Goal: Check status: Check status

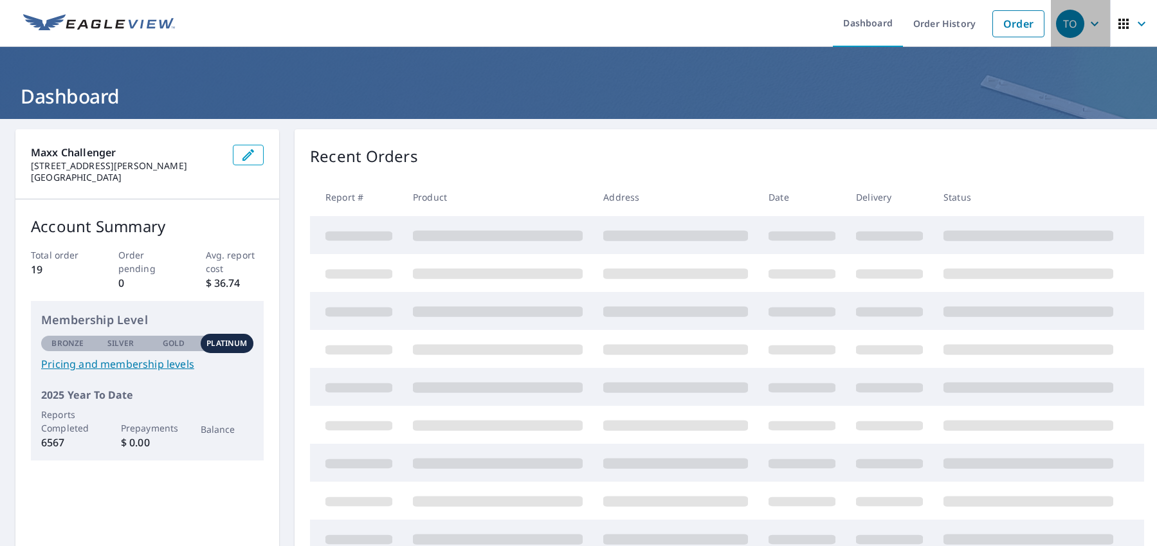
click at [1087, 24] on icon "button" at bounding box center [1094, 23] width 15 height 15
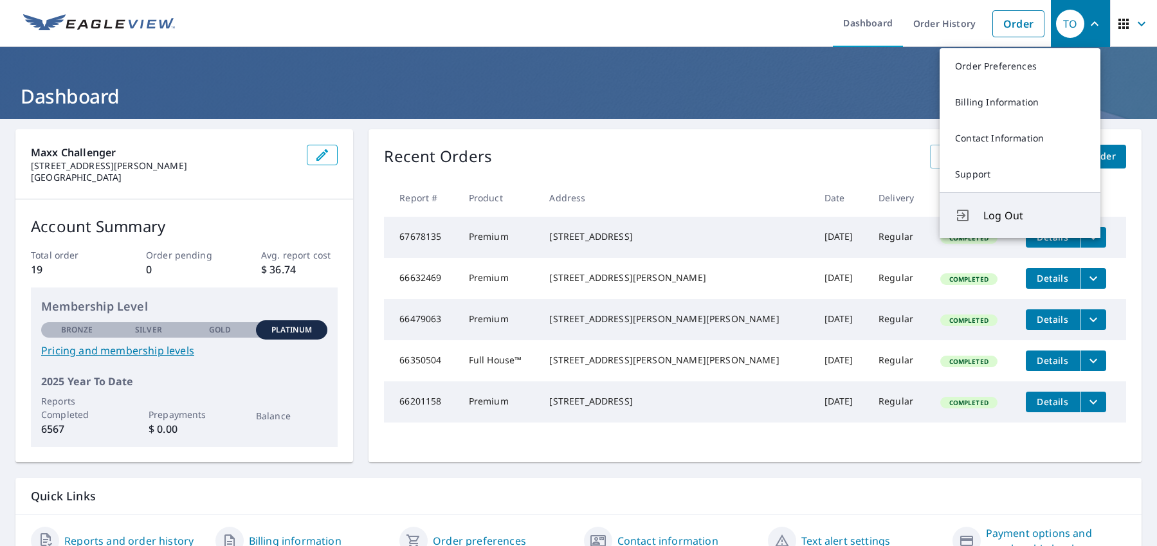
click at [1003, 216] on span "Log Out" at bounding box center [1035, 215] width 102 height 15
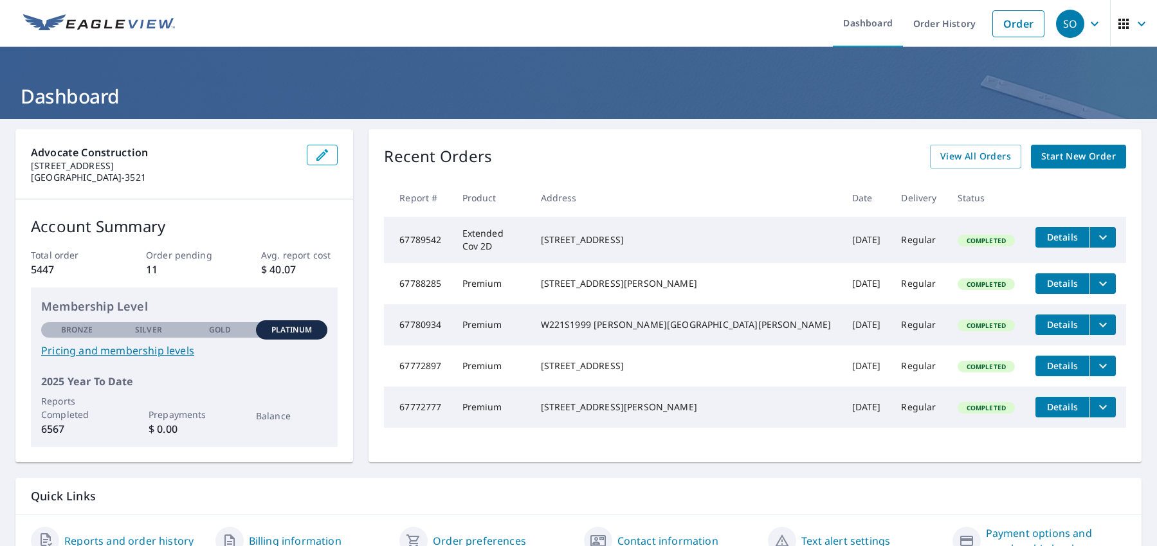
scroll to position [64, 0]
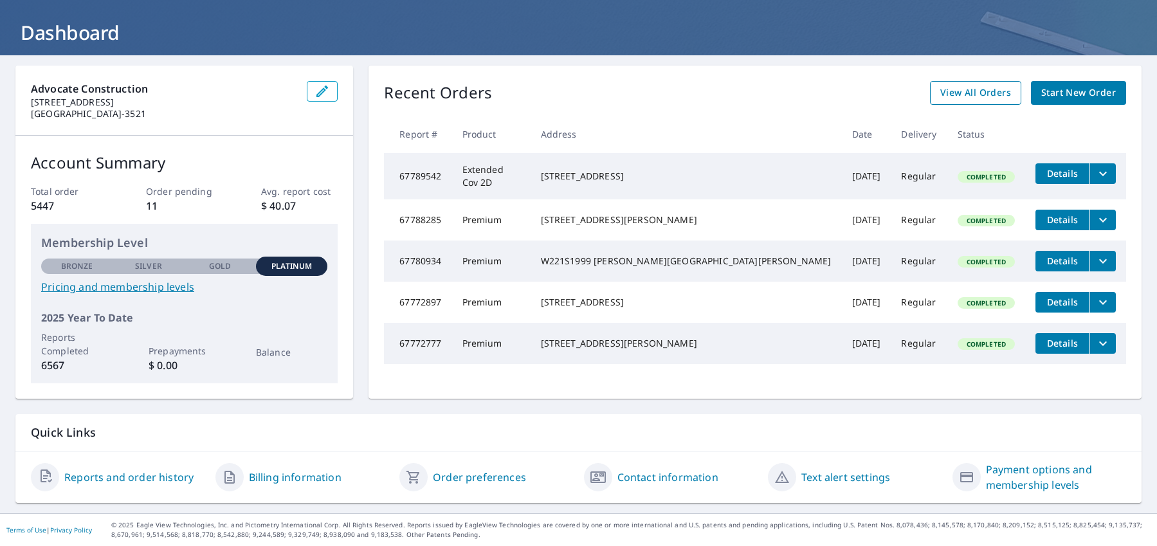
click at [964, 93] on span "View All Orders" at bounding box center [975, 93] width 71 height 16
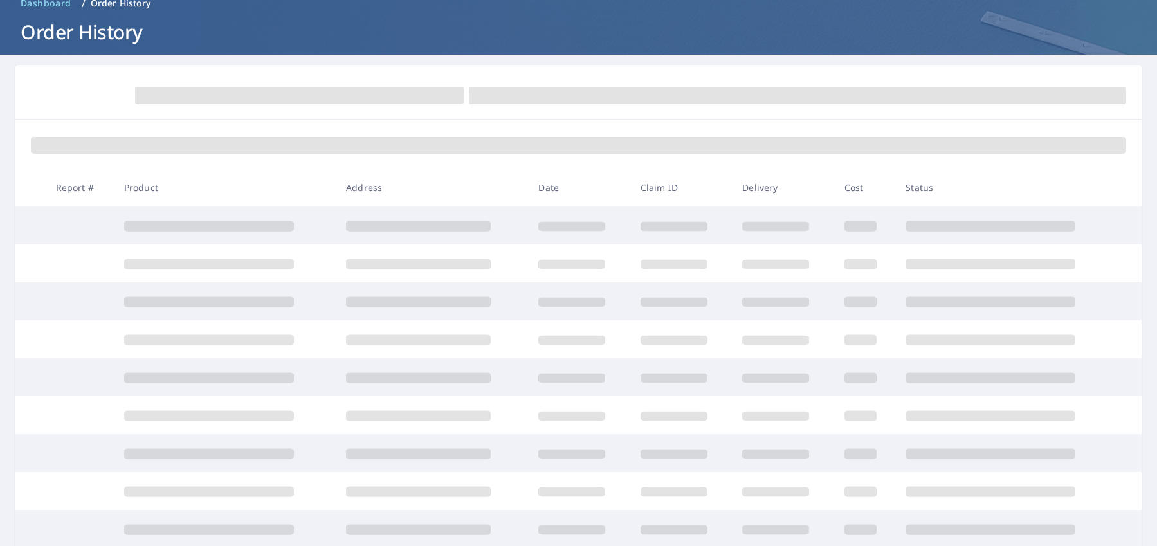
scroll to position [64, 0]
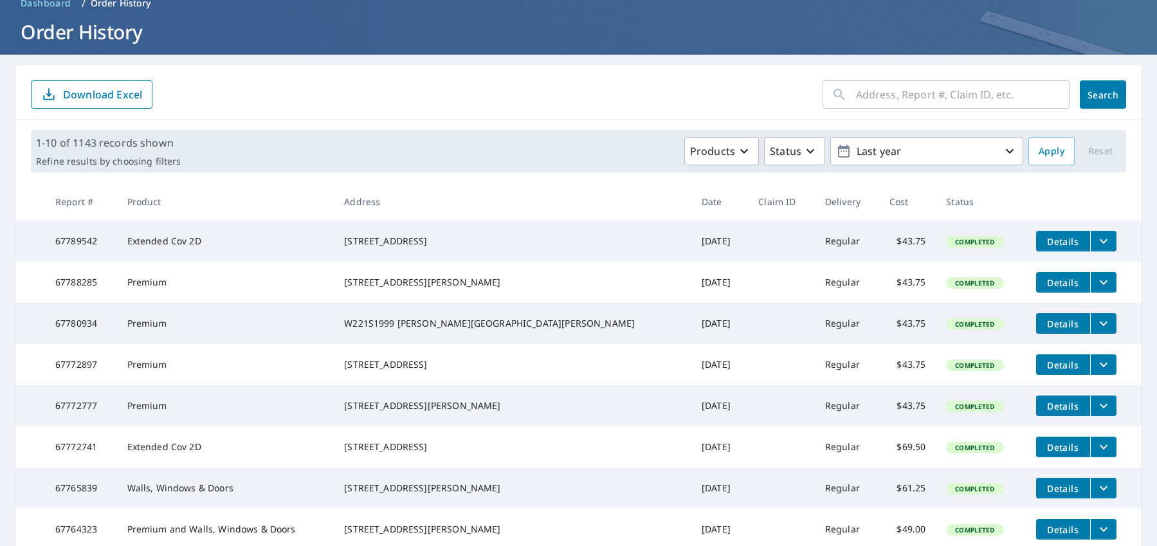
click at [926, 88] on input "text" at bounding box center [963, 95] width 214 height 36
paste input "4312 West Victory Creek Drive"
type input "4312 West Victory Creek Drive"
click at [1096, 89] on span "Search" at bounding box center [1103, 95] width 26 height 12
